Goal: Find specific page/section: Find specific page/section

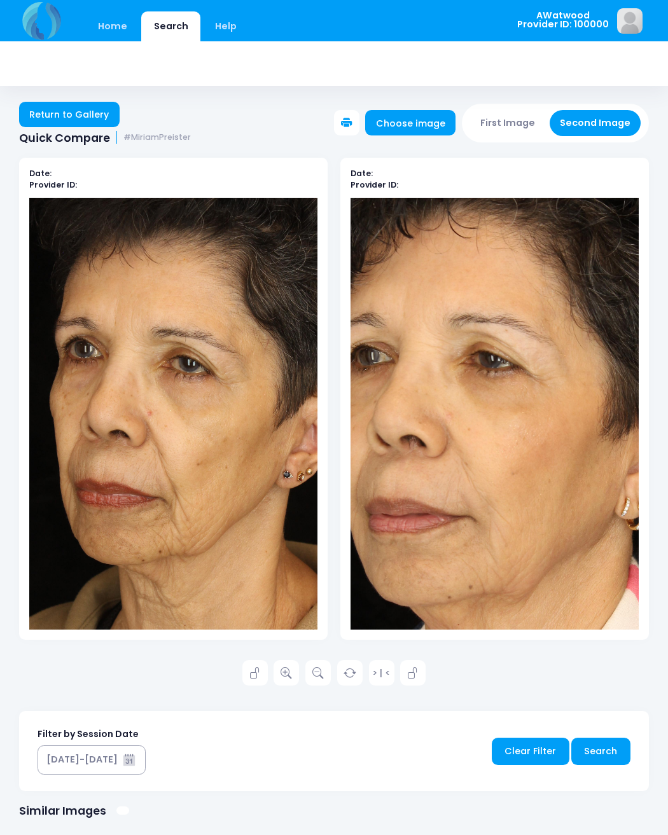
scroll to position [5, 11]
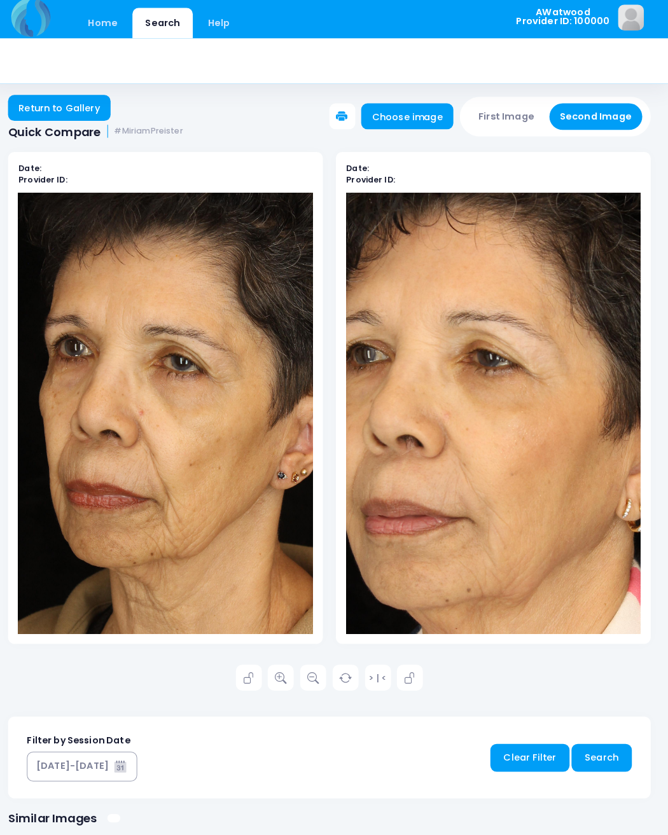
click at [67, 116] on link "Return to Gallery" at bounding box center [69, 109] width 100 height 25
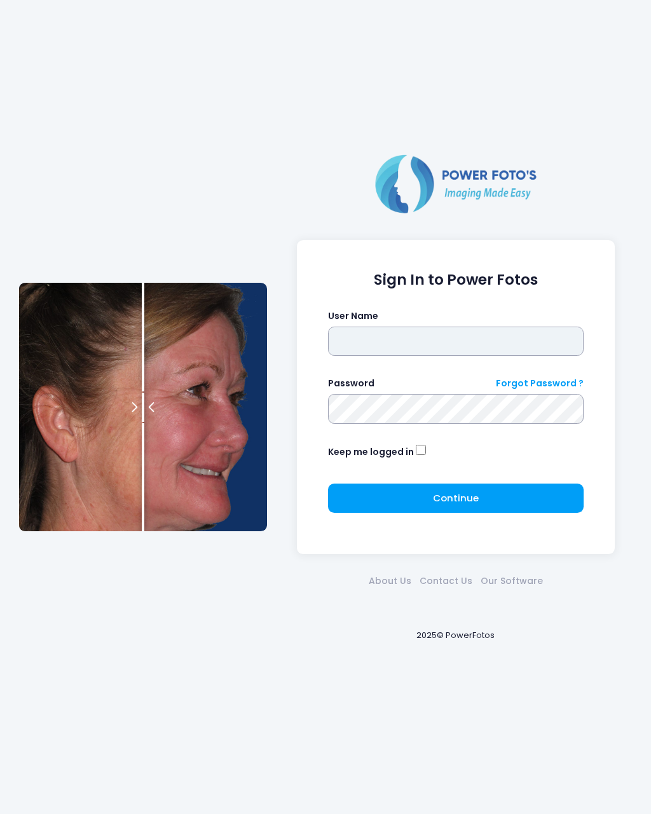
click at [461, 356] on input "text" at bounding box center [456, 341] width 256 height 29
type input "********"
click at [477, 489] on button "Continue Please wait..." at bounding box center [456, 498] width 256 height 29
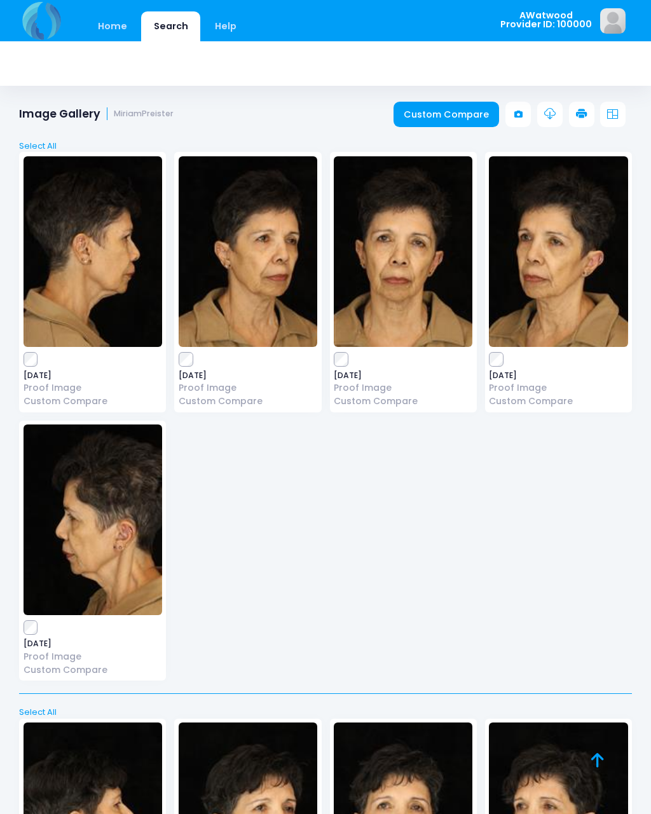
click at [124, 28] on link "Home" at bounding box center [112, 26] width 54 height 30
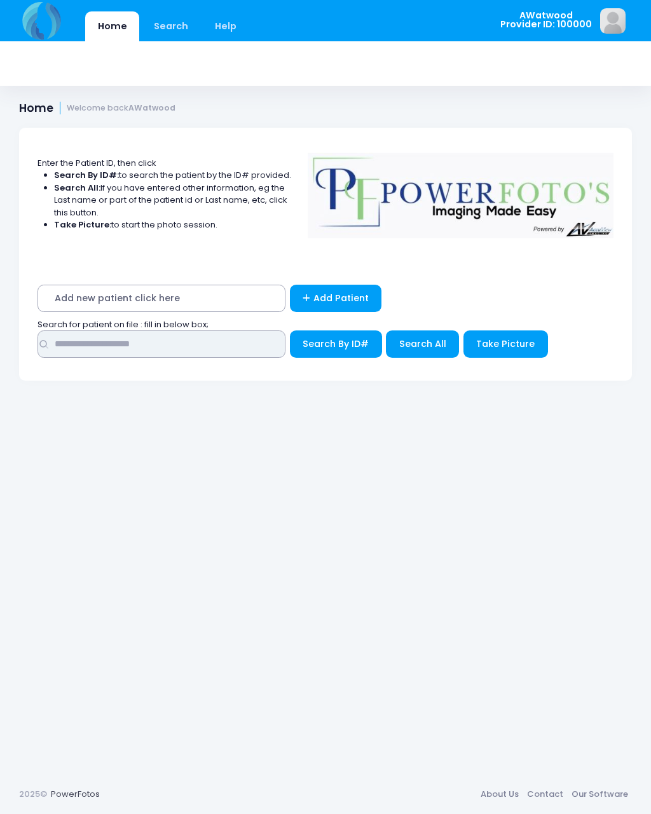
click at [216, 334] on input "text" at bounding box center [162, 344] width 248 height 27
type input "*****"
click at [431, 343] on span "Search All" at bounding box center [422, 344] width 47 height 13
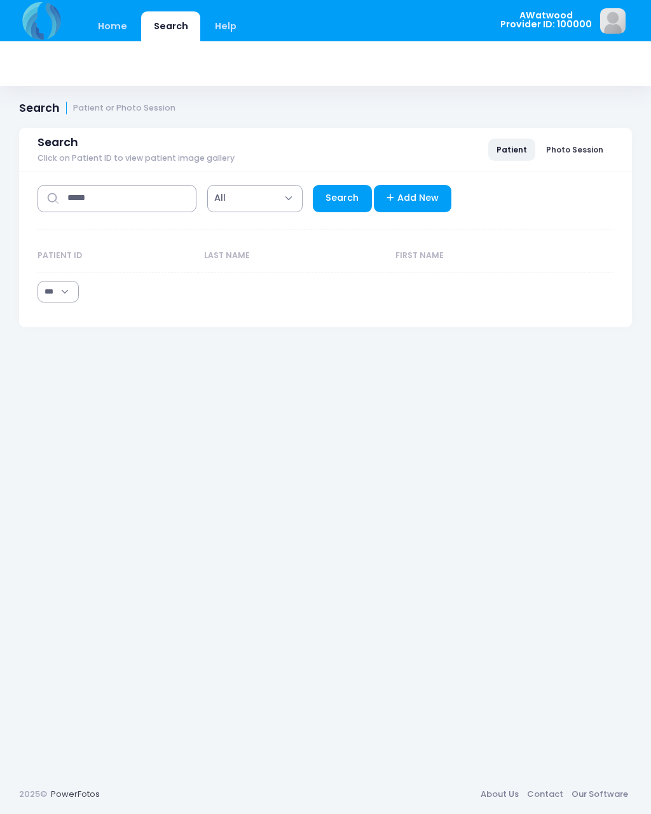
select select "***"
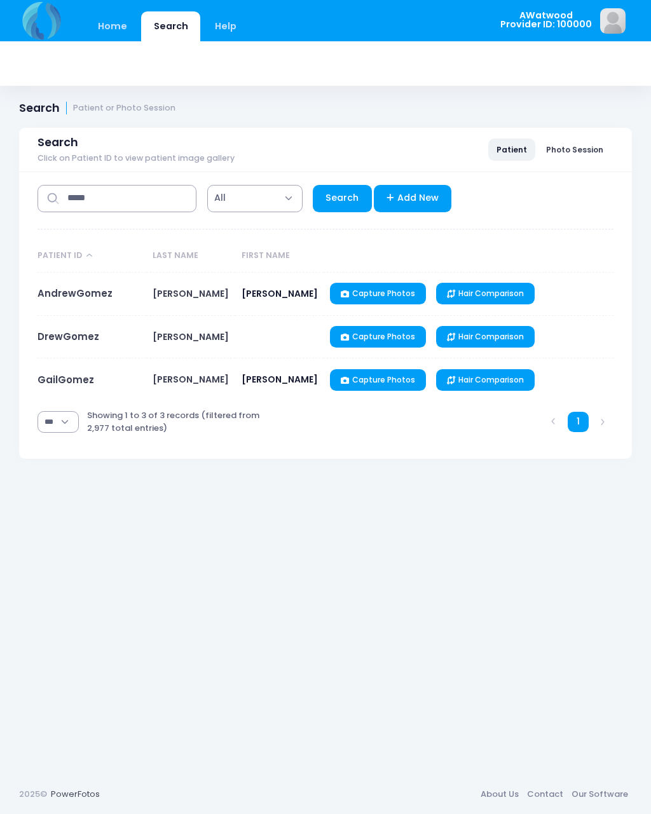
click at [93, 294] on link "AndrewGomez" at bounding box center [75, 293] width 75 height 13
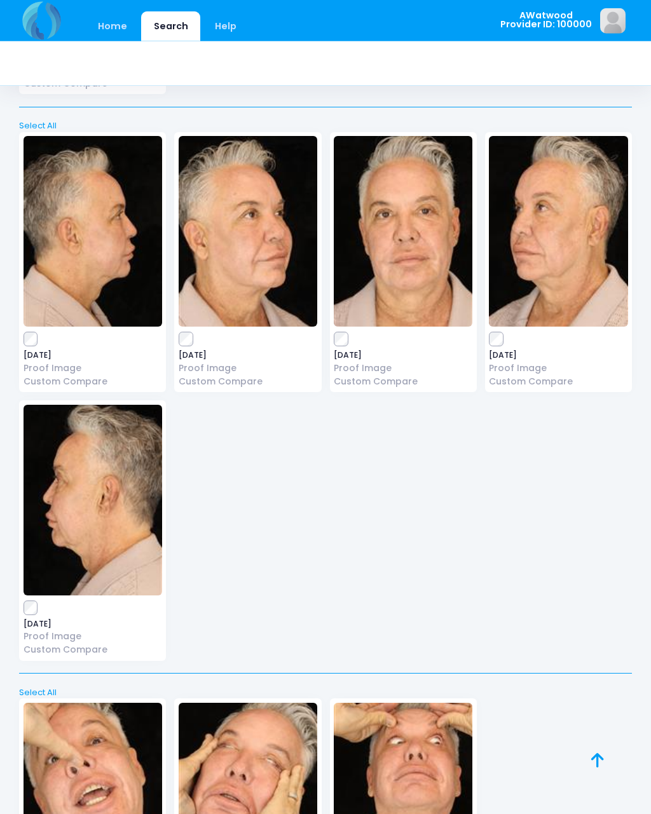
scroll to position [4143, 0]
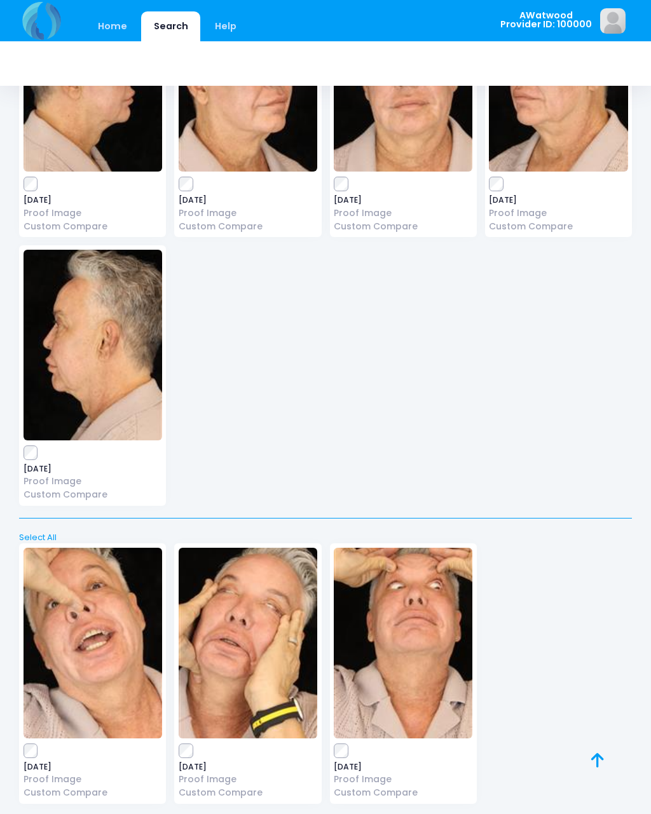
click at [122, 586] on img at bounding box center [93, 643] width 139 height 191
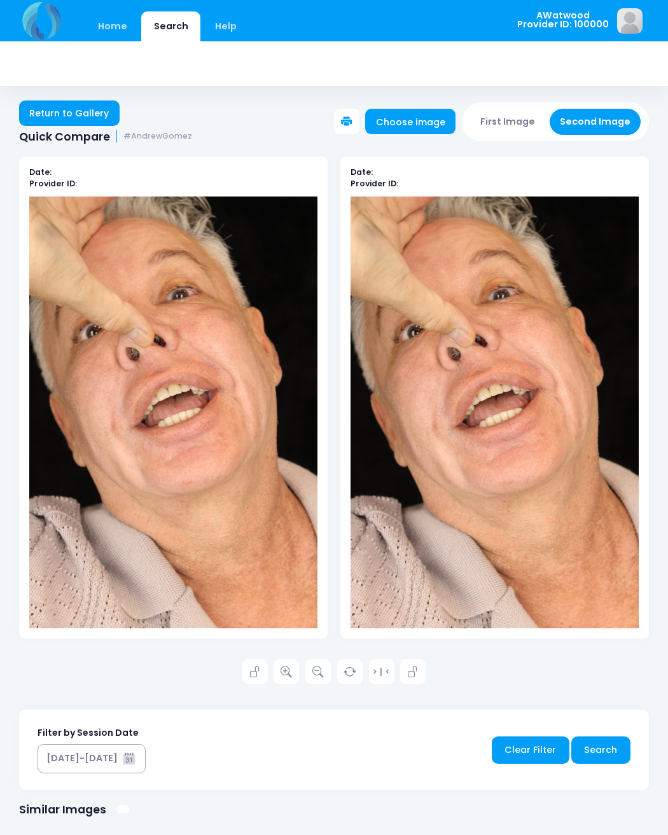
scroll to position [1, 0]
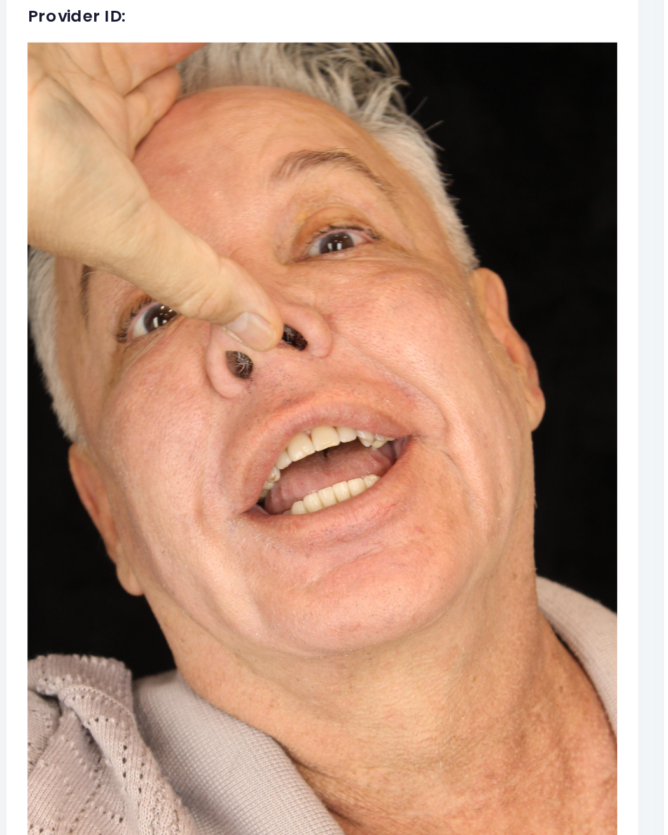
click at [150, 410] on img at bounding box center [173, 413] width 288 height 432
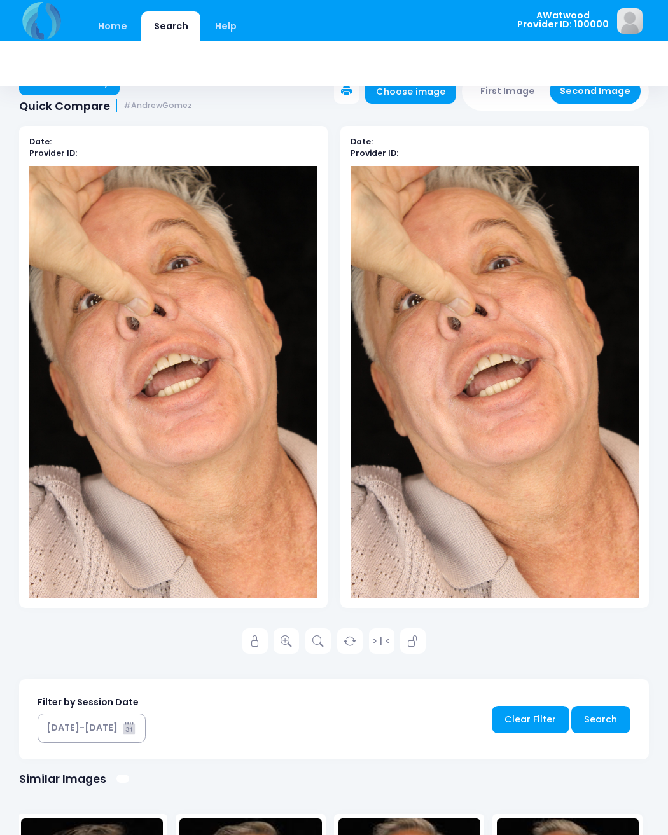
scroll to position [0, 0]
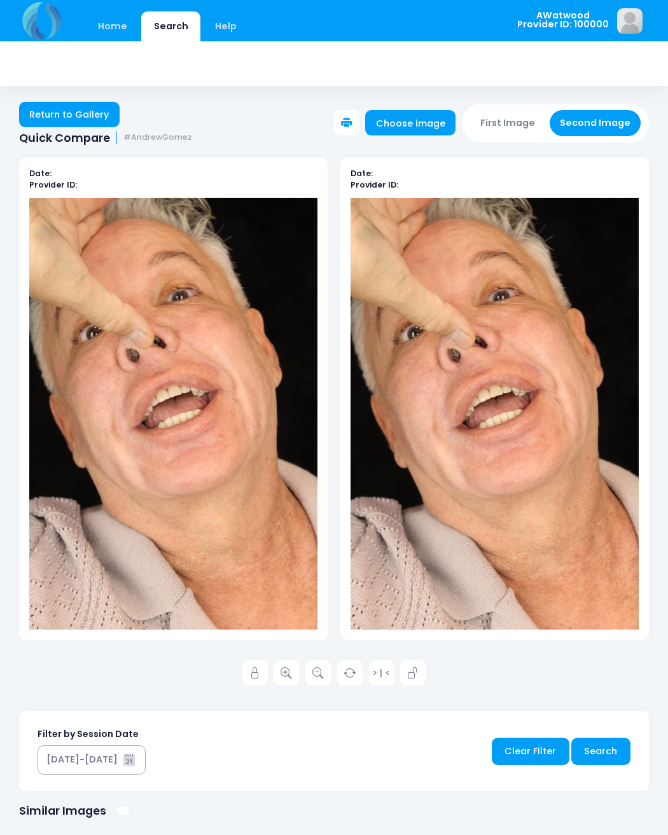
click at [106, 118] on link "Return to Gallery" at bounding box center [69, 114] width 100 height 25
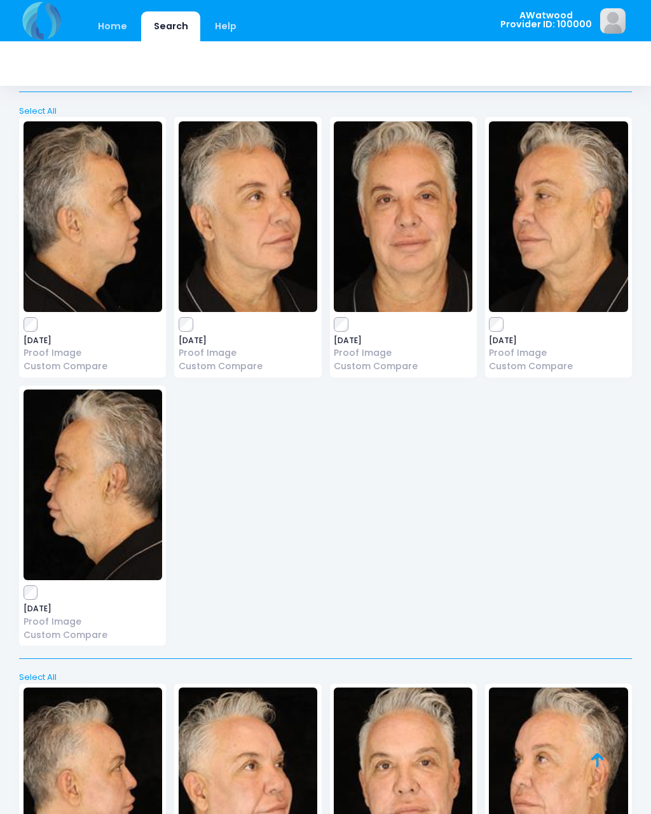
scroll to position [3352, 0]
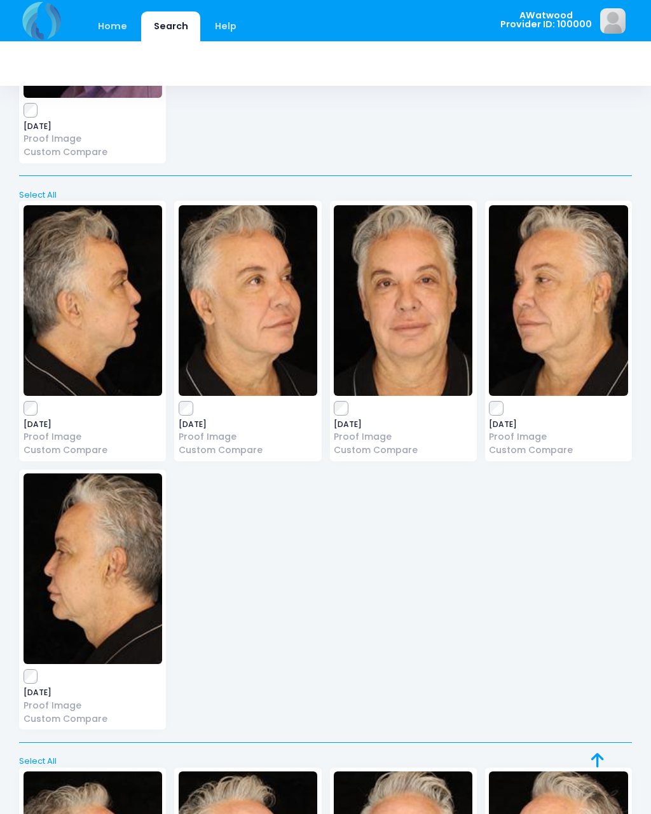
click at [434, 284] on img at bounding box center [403, 300] width 139 height 191
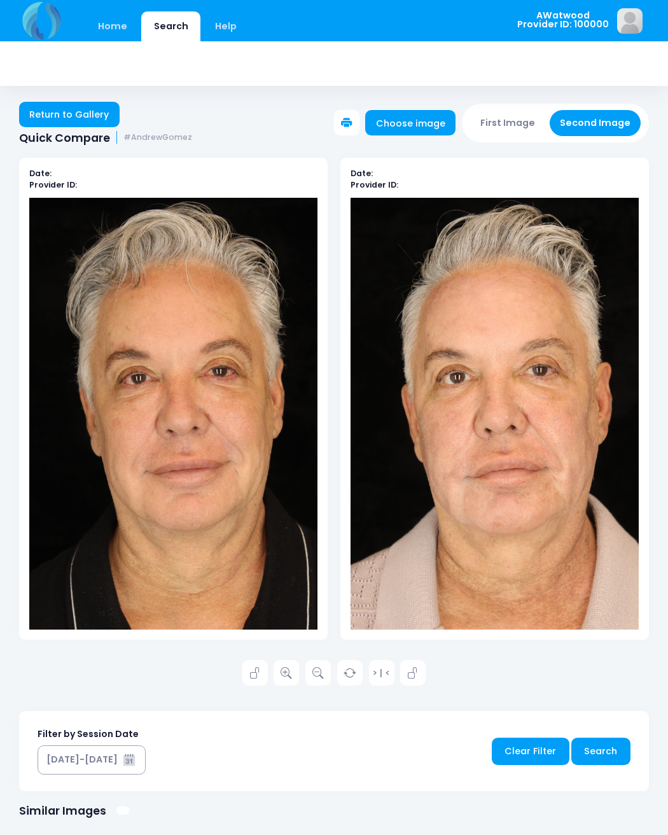
scroll to position [1, 0]
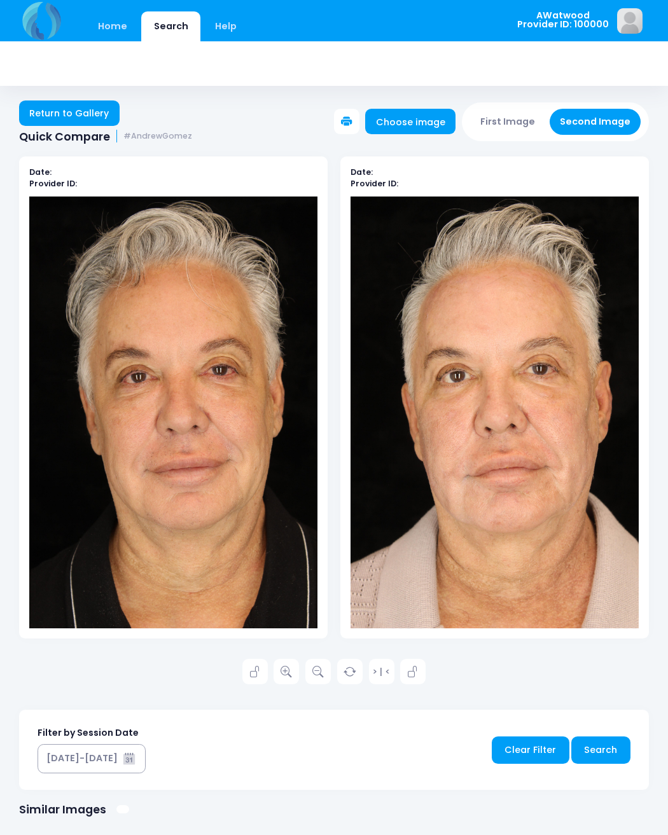
click at [293, 668] on link at bounding box center [285, 671] width 25 height 25
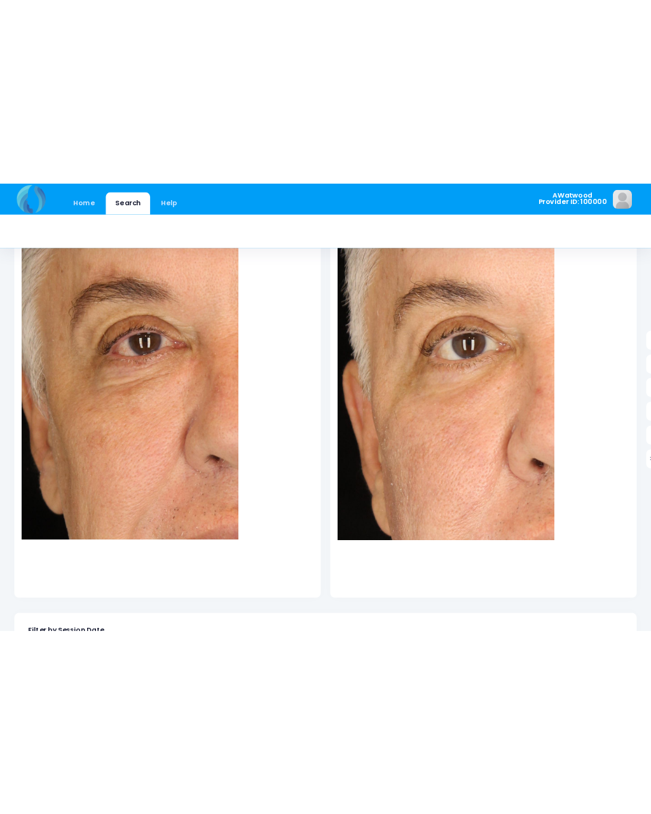
scroll to position [0, 0]
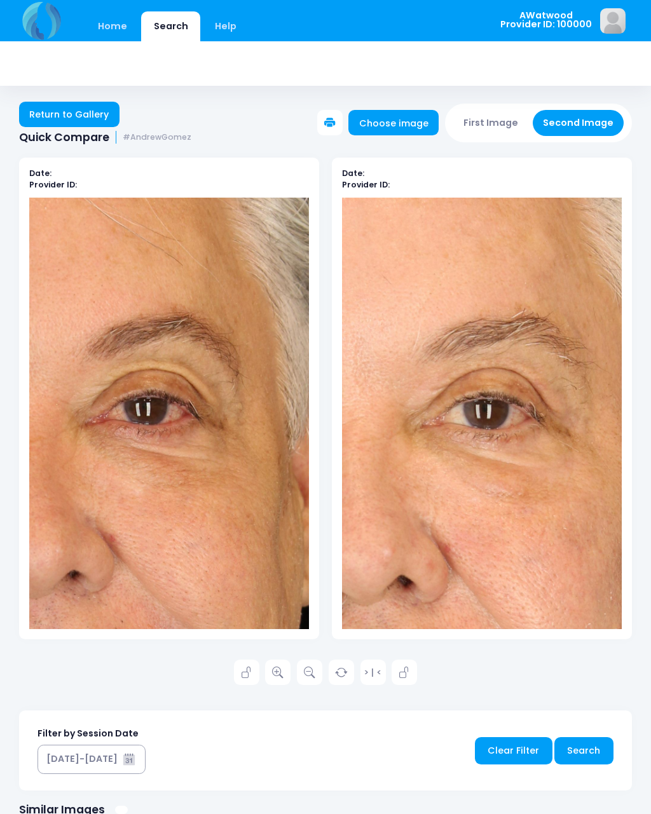
click at [63, 121] on link "Return to Gallery" at bounding box center [69, 114] width 100 height 25
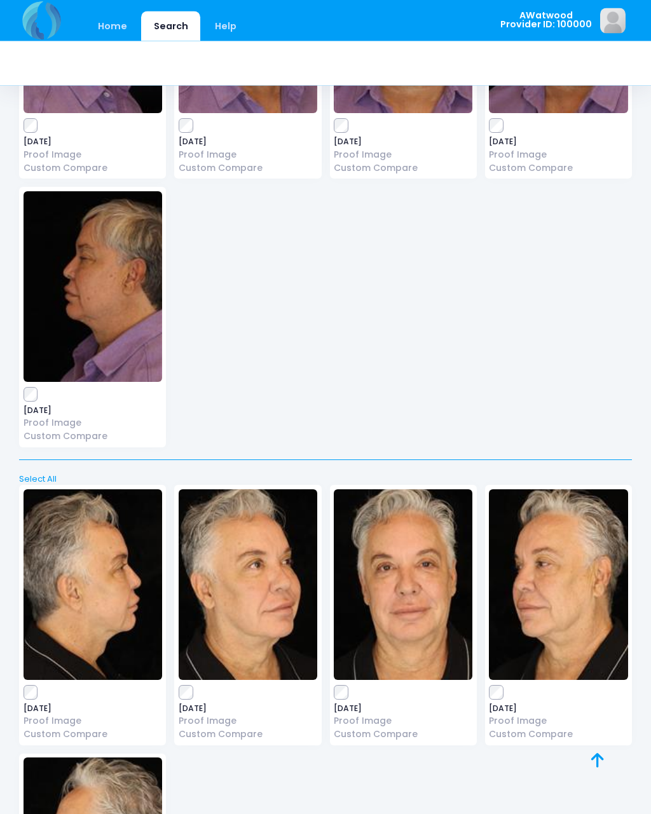
scroll to position [3371, 0]
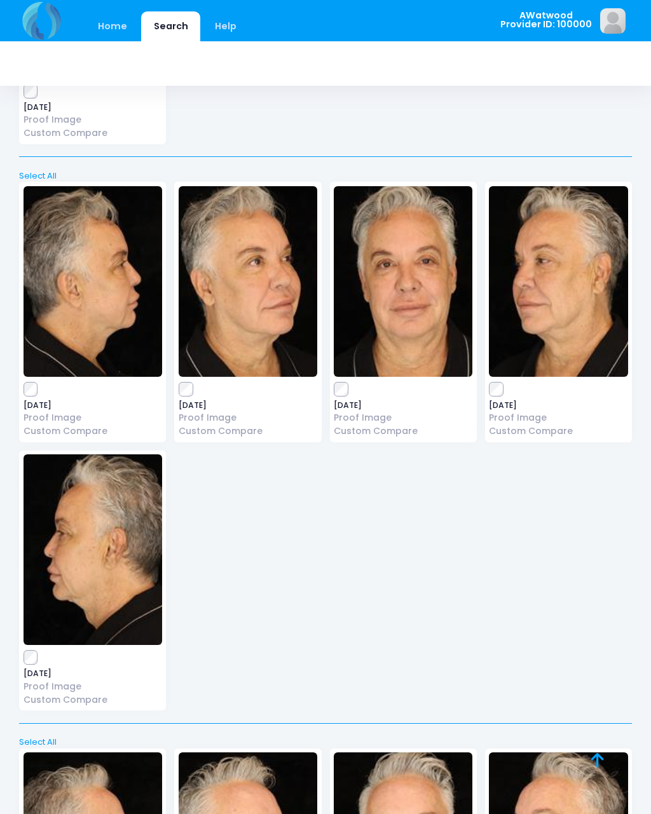
click at [550, 306] on img at bounding box center [558, 281] width 139 height 191
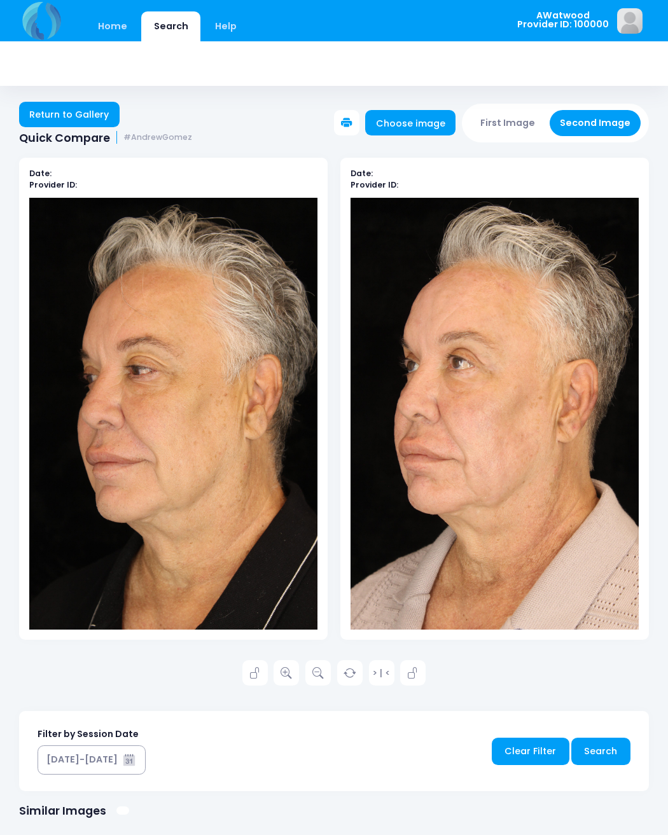
click at [292, 664] on link at bounding box center [285, 672] width 25 height 25
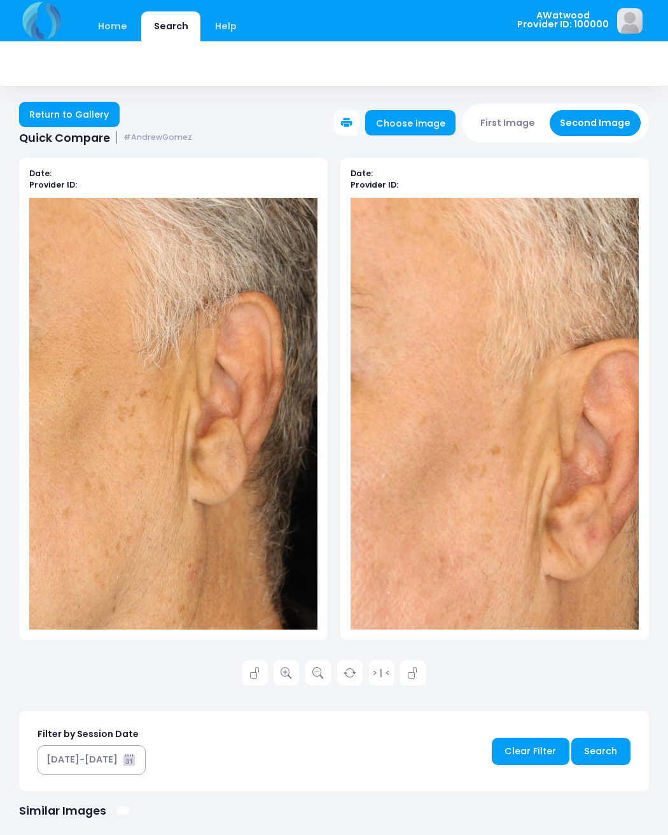
click at [104, 123] on link "Return to Gallery" at bounding box center [69, 114] width 100 height 25
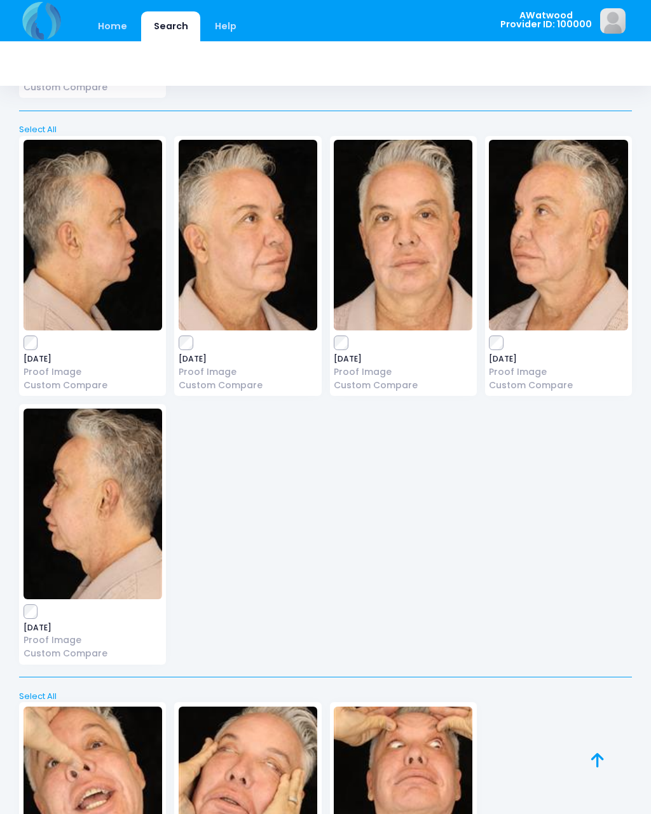
scroll to position [3985, 0]
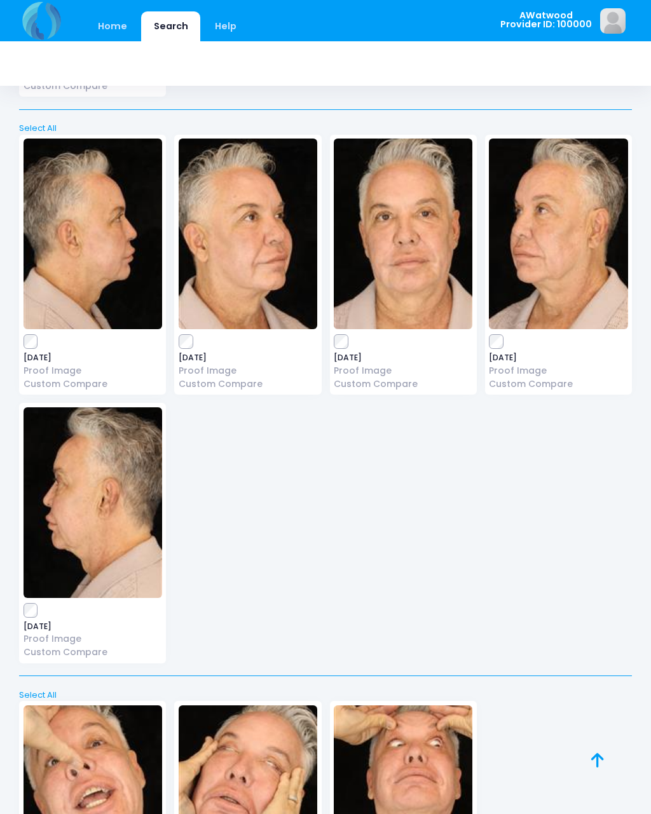
click at [112, 511] on img at bounding box center [93, 503] width 139 height 191
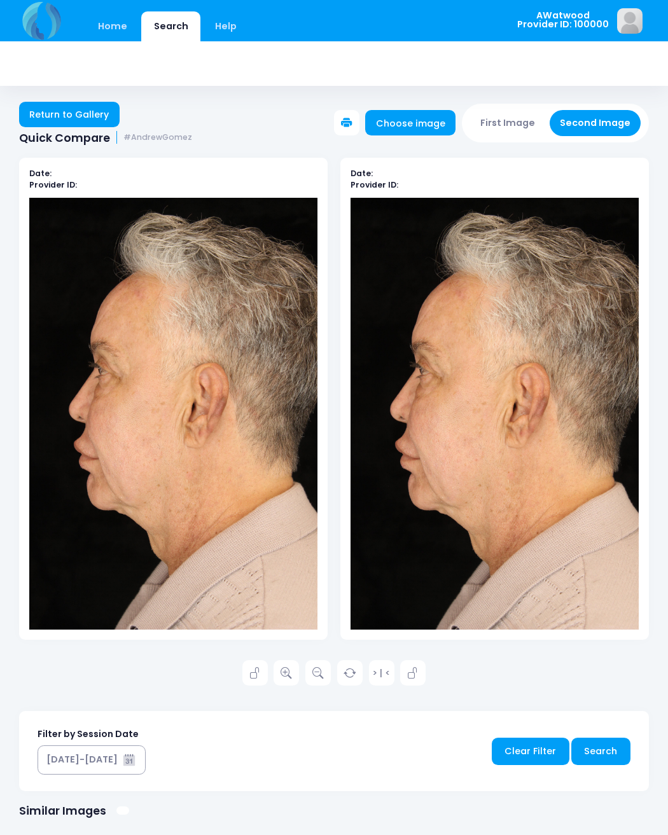
scroll to position [1, 0]
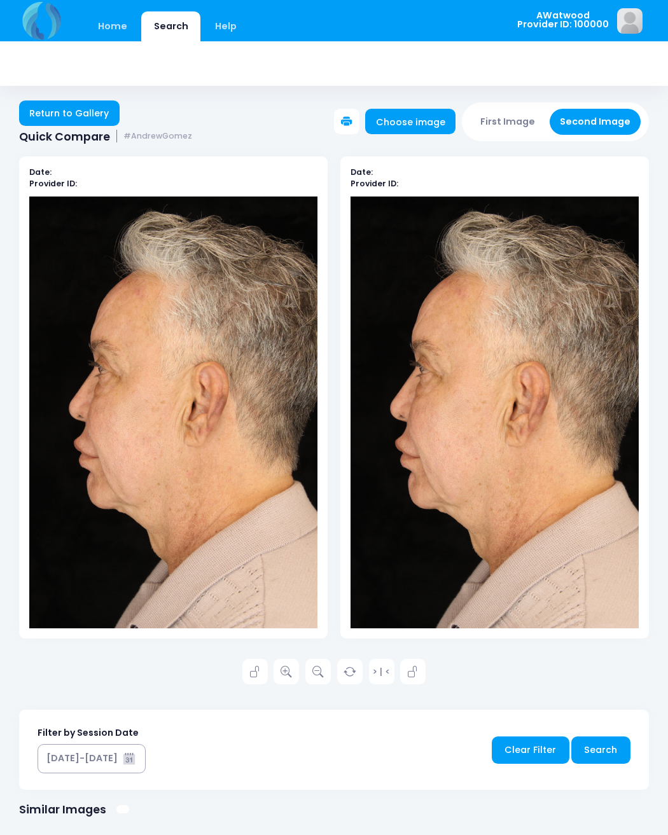
click at [68, 124] on link "Return to Gallery" at bounding box center [69, 112] width 100 height 25
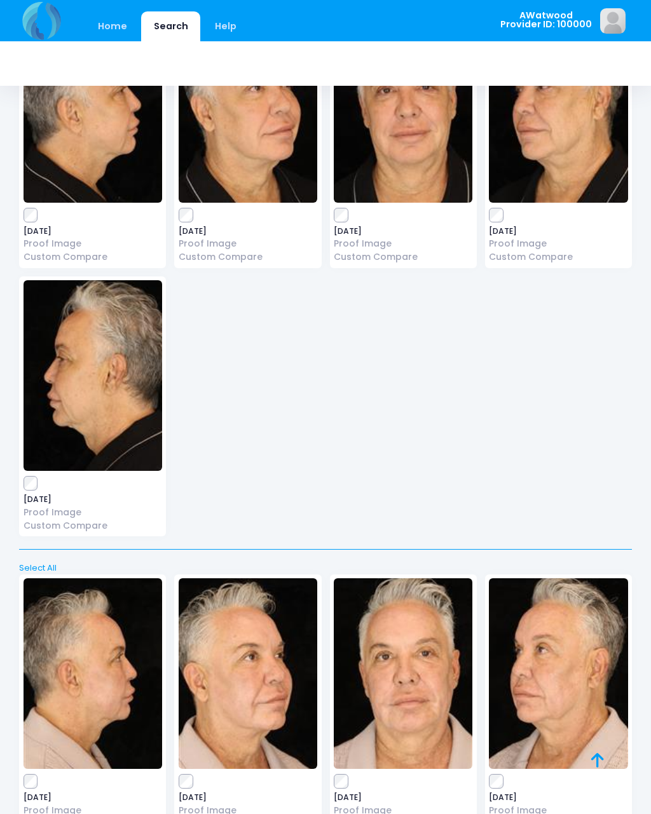
scroll to position [3546, 0]
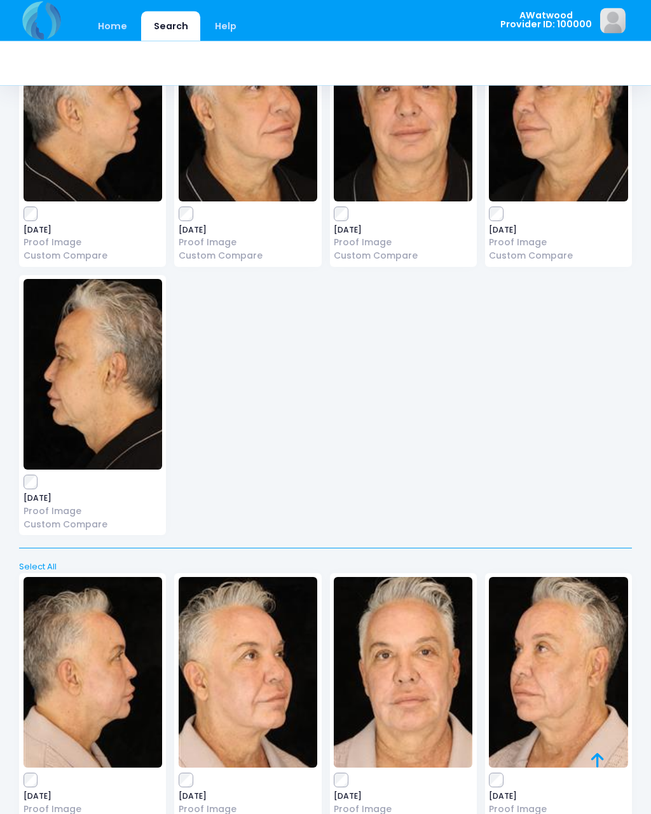
click at [121, 373] on img at bounding box center [93, 375] width 139 height 191
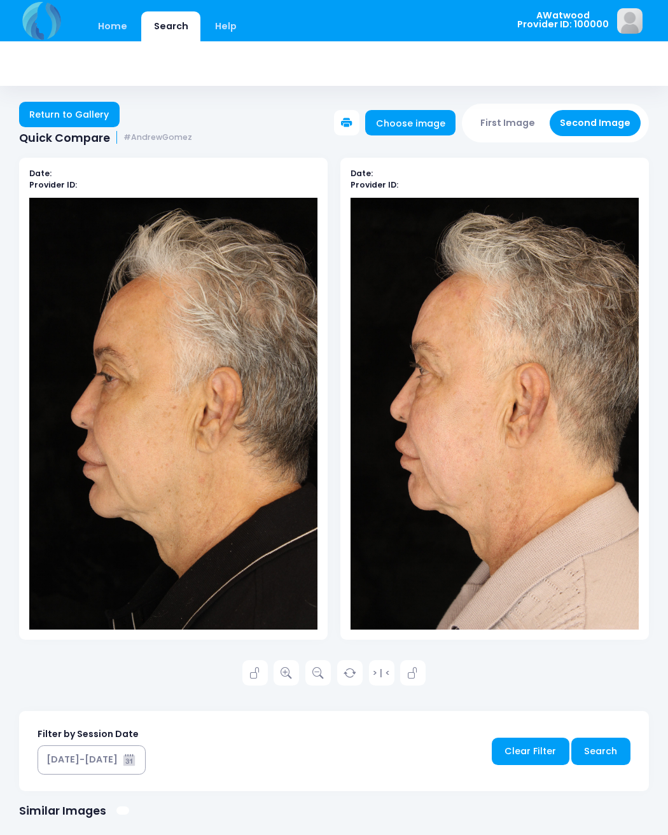
scroll to position [1, 0]
